Goal: Task Accomplishment & Management: Use online tool/utility

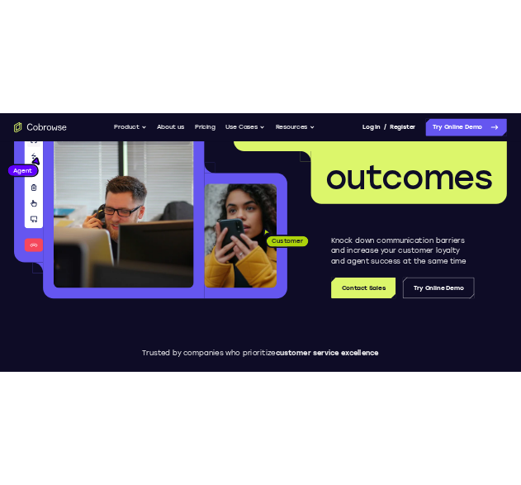
scroll to position [325, 0]
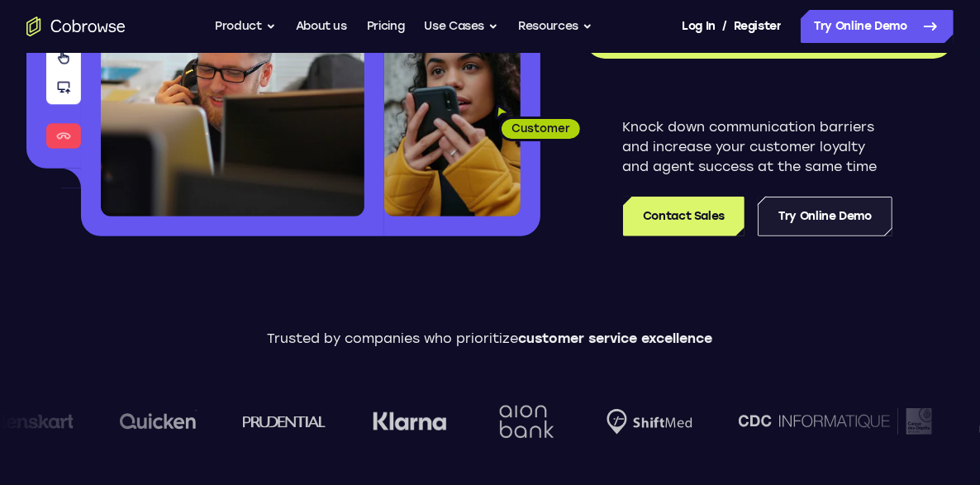
click at [860, 208] on link "Try Online Demo" at bounding box center [824, 217] width 135 height 40
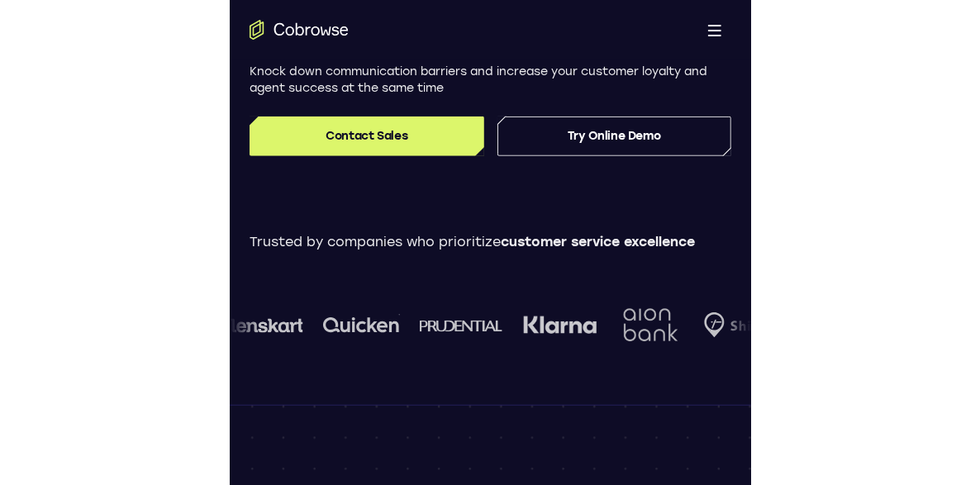
scroll to position [0, 0]
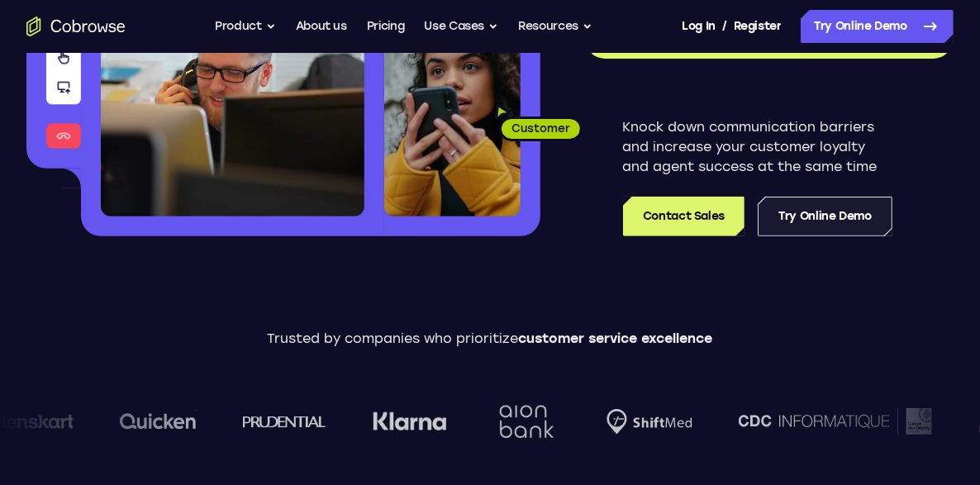
click at [809, 199] on link "Try Online Demo" at bounding box center [824, 217] width 135 height 40
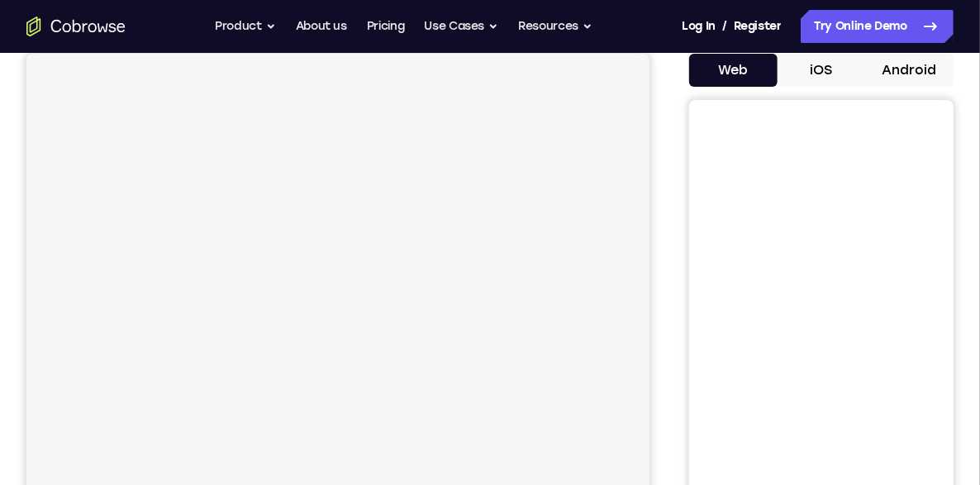
scroll to position [162, 0]
click at [915, 69] on button "Android" at bounding box center [909, 69] width 88 height 33
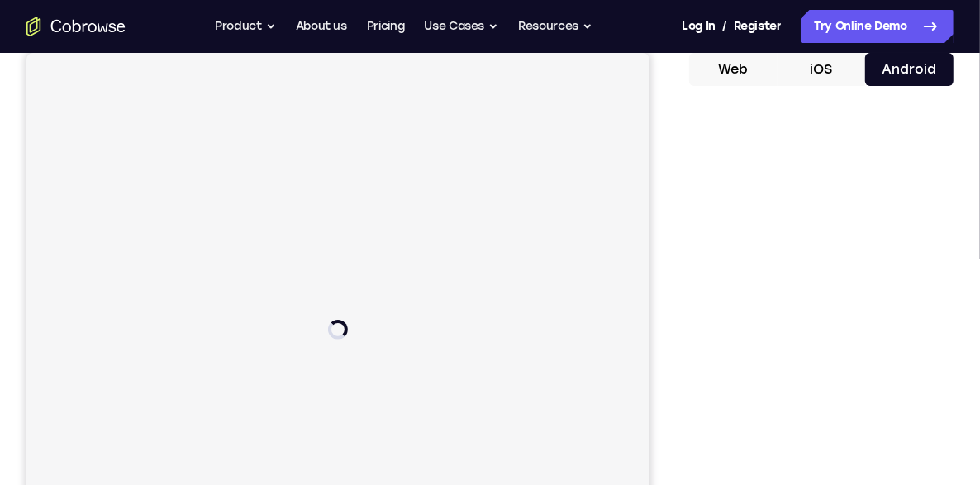
scroll to position [0, 0]
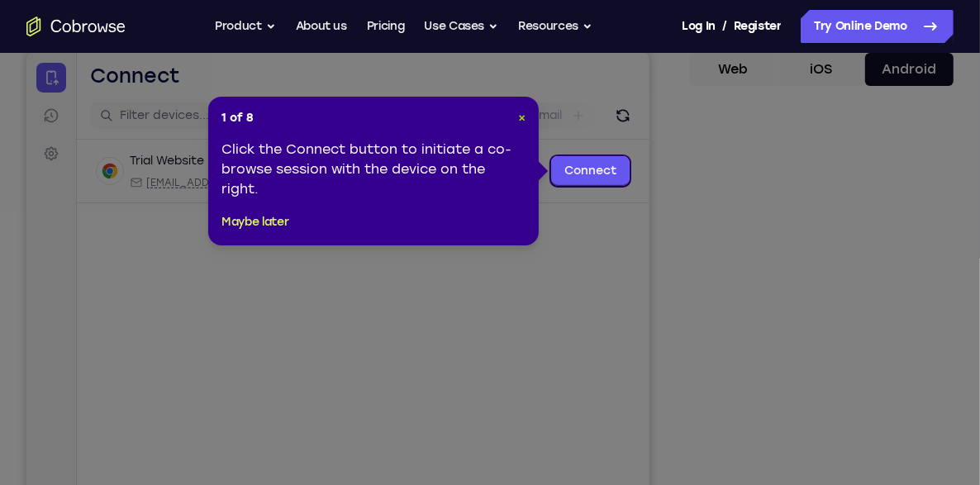
click at [518, 113] on span "×" at bounding box center [521, 118] width 7 height 14
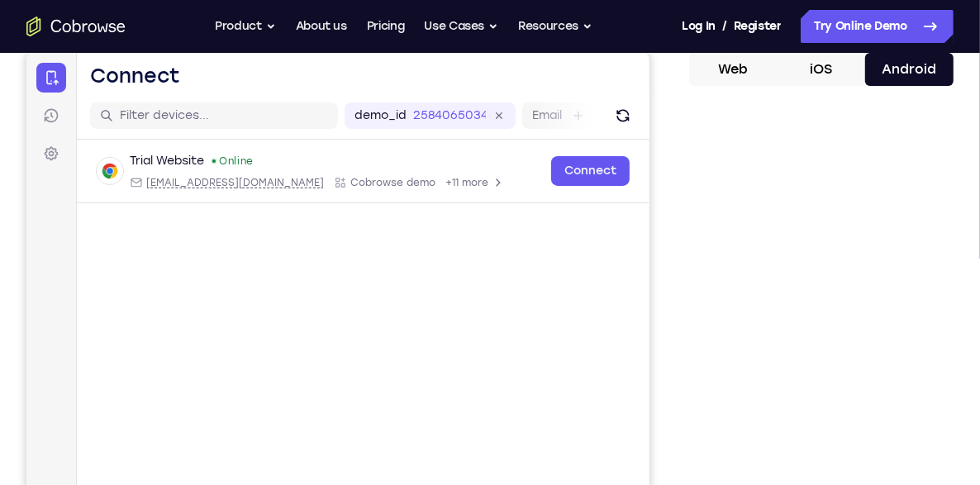
click at [823, 72] on button "iOS" at bounding box center [821, 69] width 88 height 33
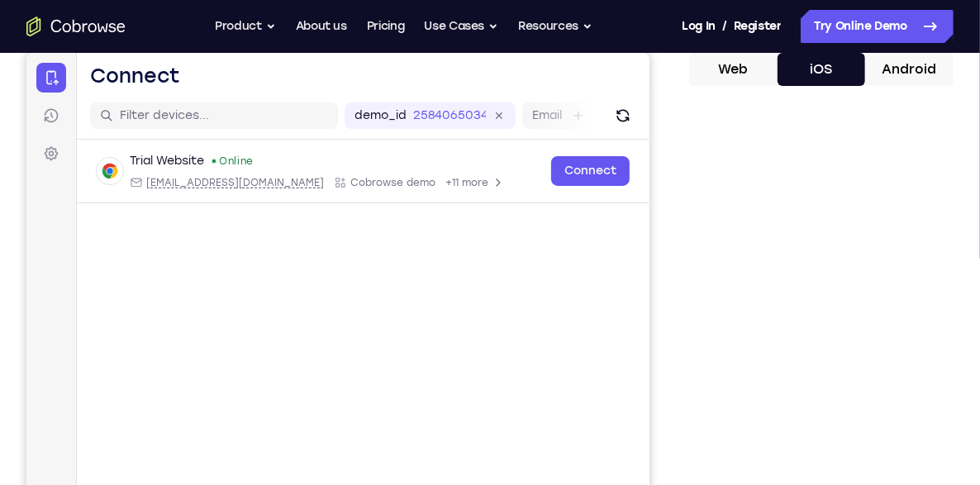
click at [751, 69] on button "Web" at bounding box center [733, 69] width 88 height 33
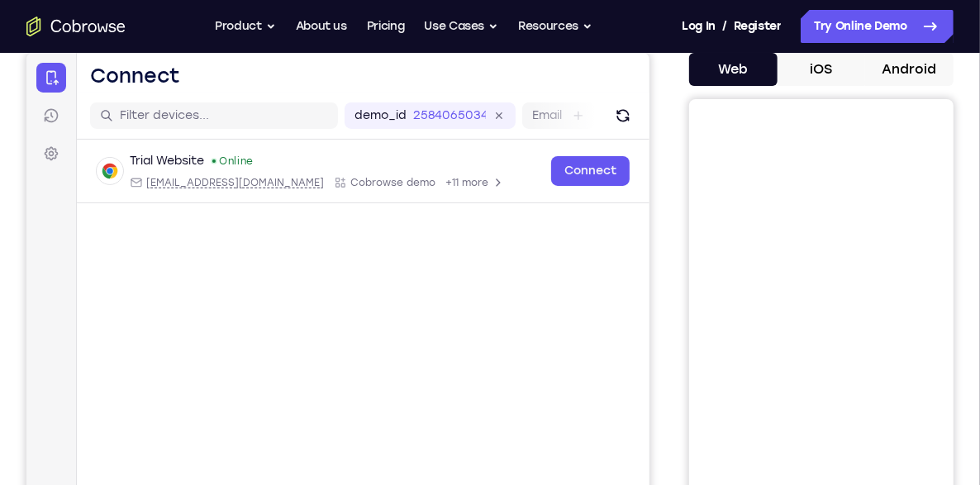
click at [812, 67] on button "iOS" at bounding box center [821, 69] width 88 height 33
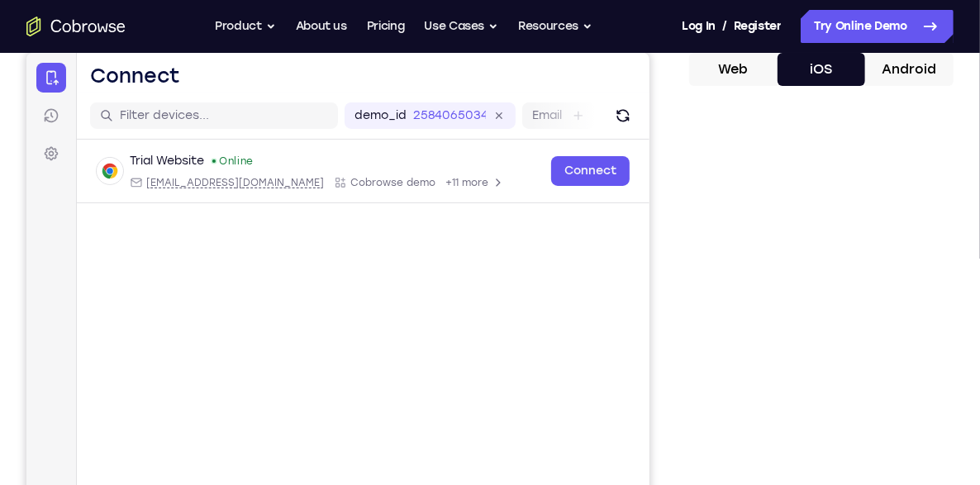
click at [890, 66] on button "Android" at bounding box center [909, 69] width 88 height 33
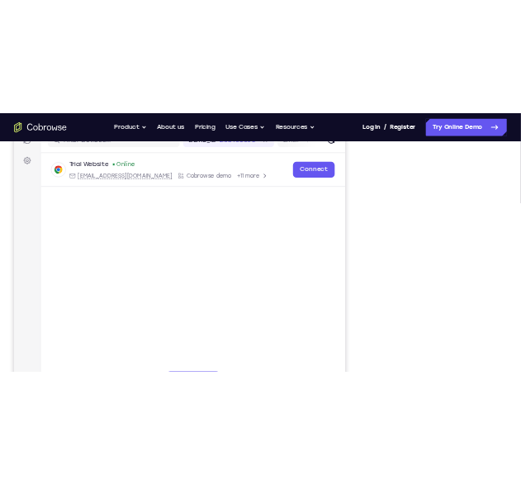
scroll to position [260, 0]
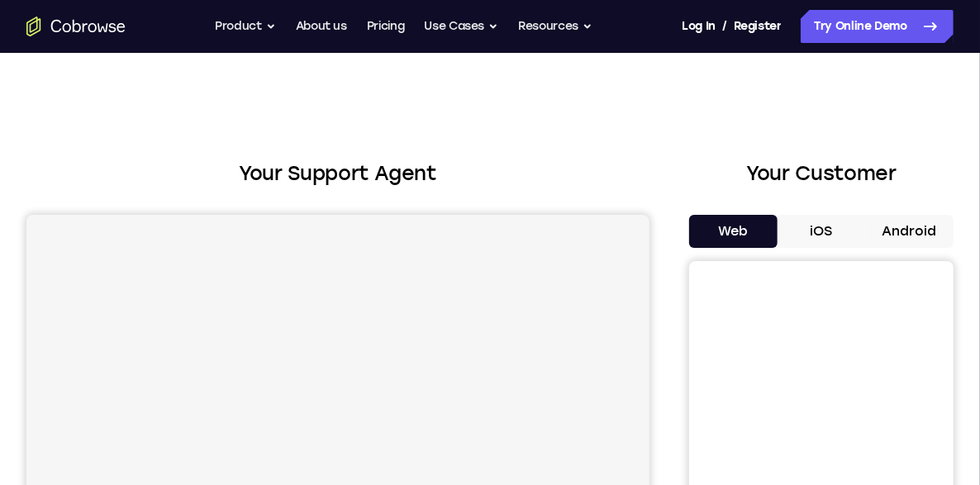
click at [885, 230] on button "Android" at bounding box center [909, 231] width 88 height 33
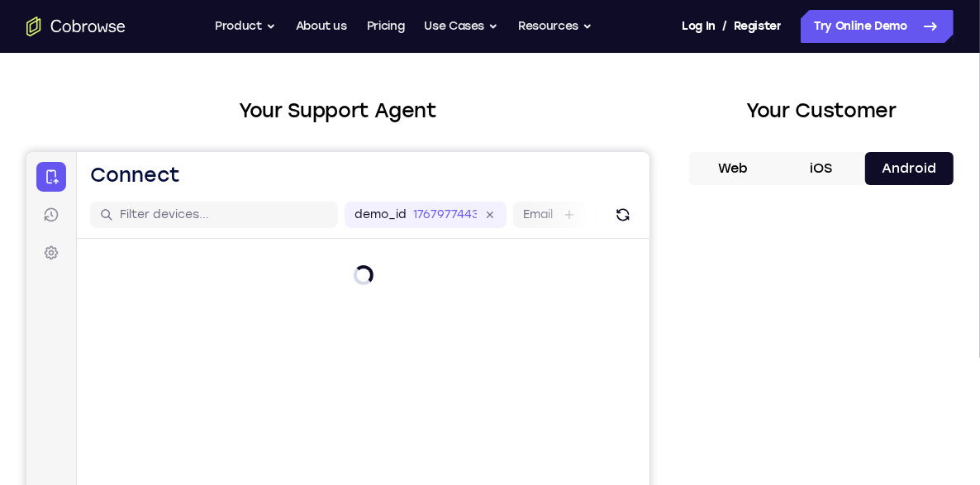
scroll to position [64, 0]
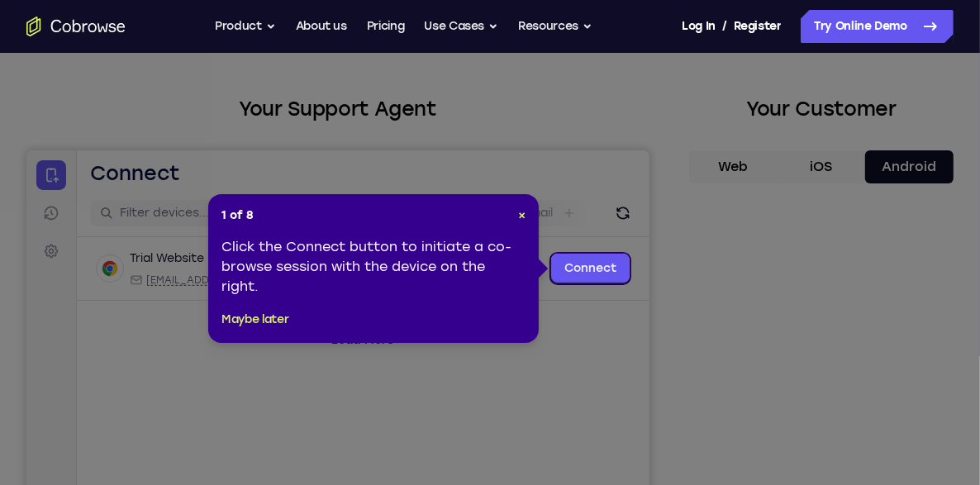
click at [828, 440] on icon at bounding box center [496, 242] width 992 height 485
click at [516, 214] on header "1 of 8 ×" at bounding box center [373, 215] width 304 height 17
click at [517, 209] on header "1 of 8 ×" at bounding box center [373, 215] width 304 height 17
click at [519, 211] on span "×" at bounding box center [521, 215] width 7 height 14
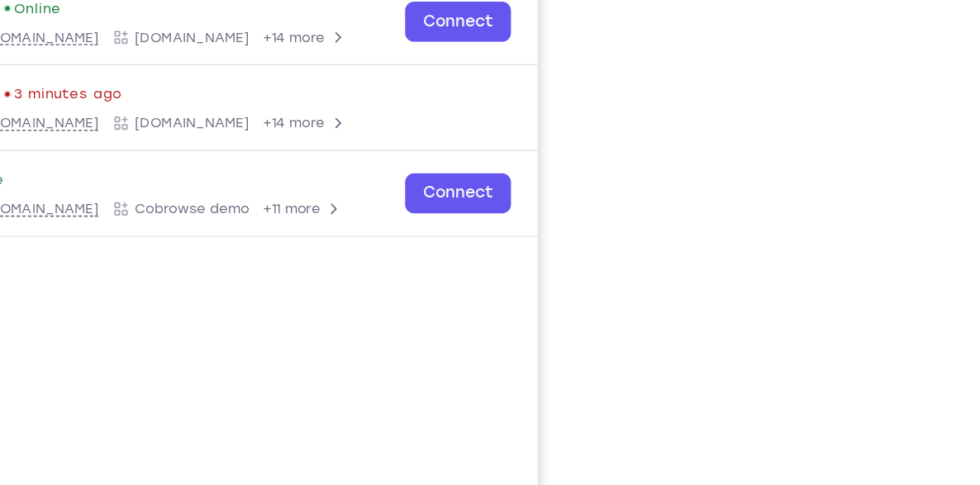
scroll to position [263, 0]
